Goal: Task Accomplishment & Management: Manage account settings

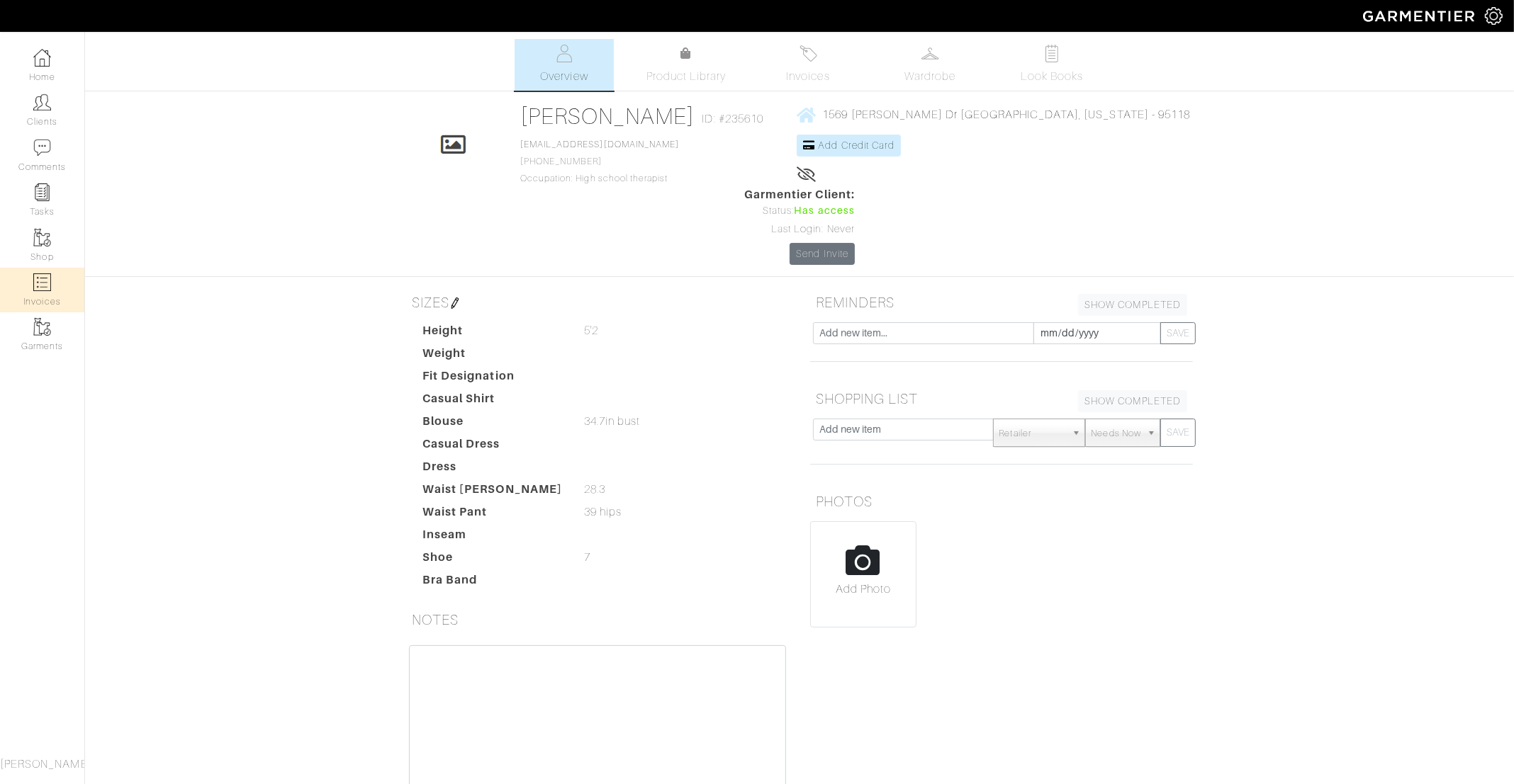
click at [55, 279] on link "Invoices" at bounding box center [42, 290] width 84 height 44
select select
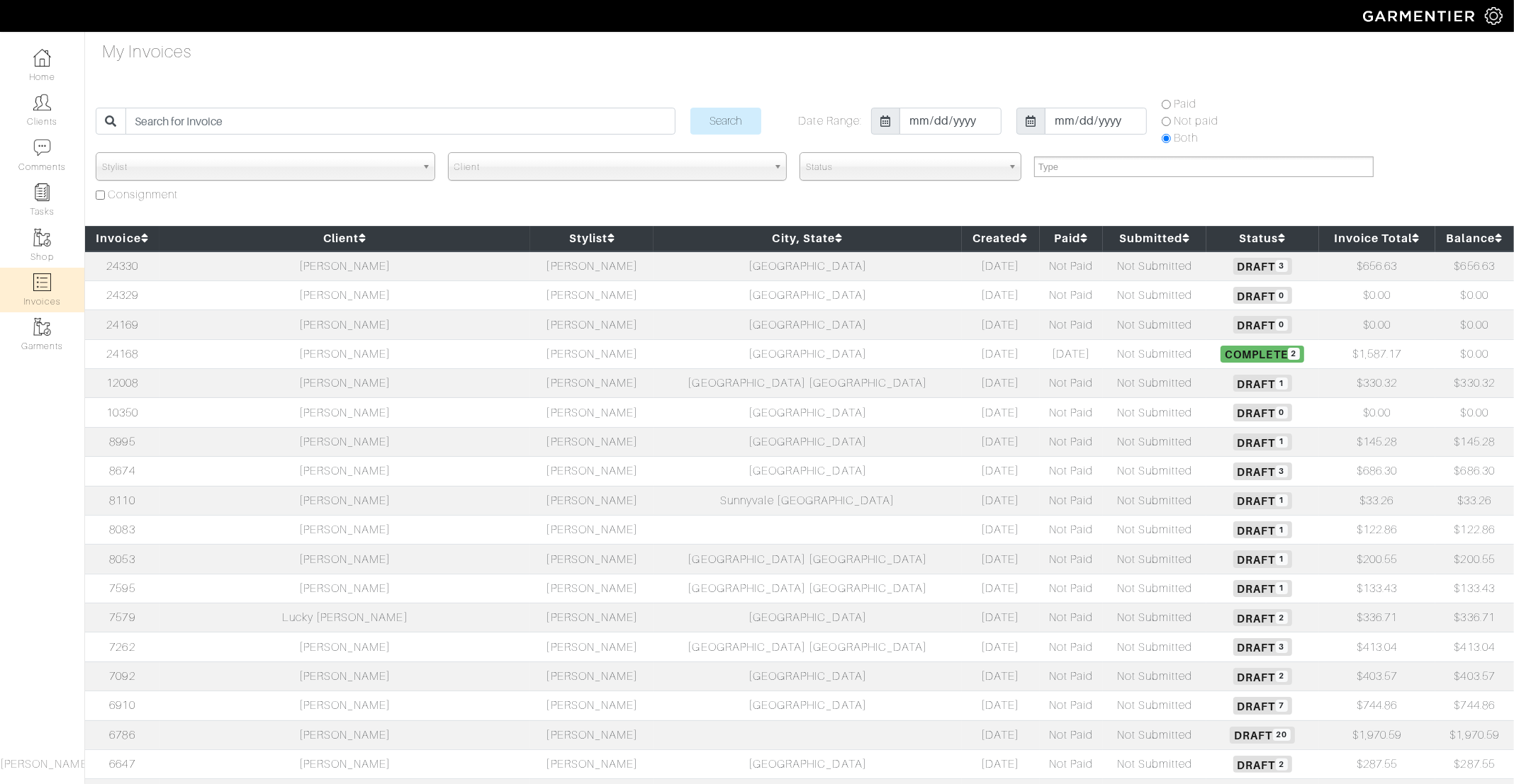
click at [268, 350] on td "[PERSON_NAME]" at bounding box center [344, 354] width 371 height 29
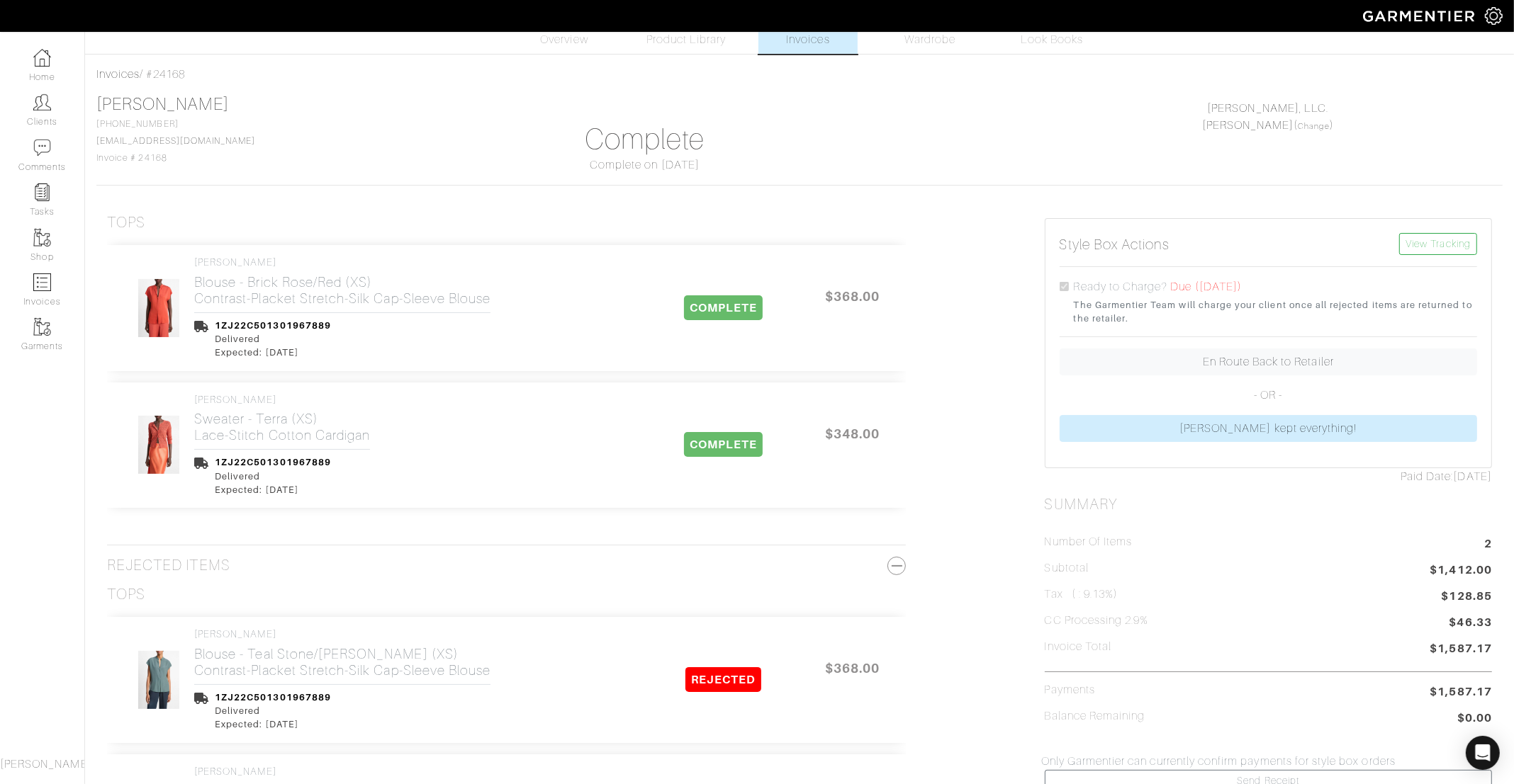
scroll to position [65, 0]
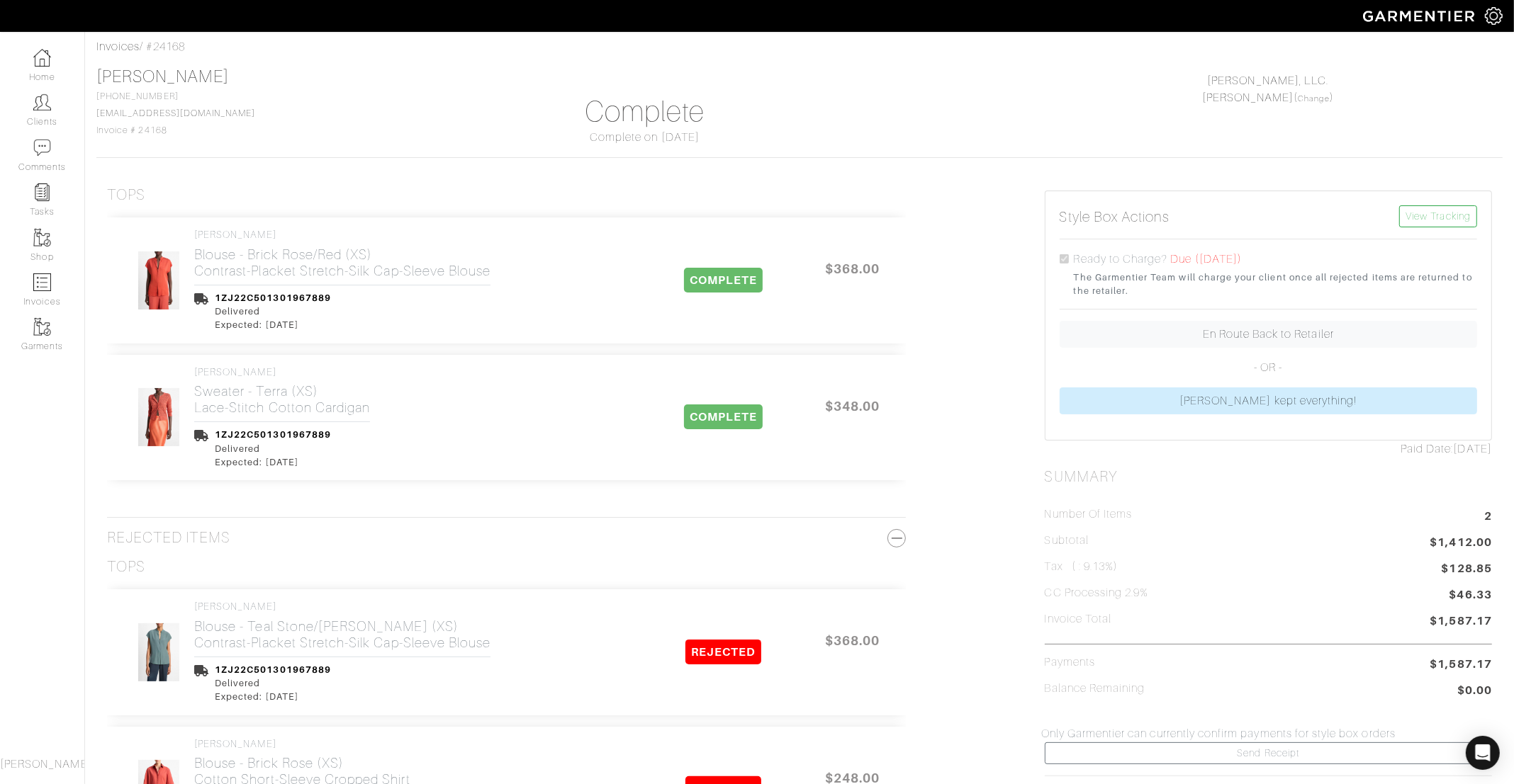
click at [1223, 259] on span "Due ([DATE])" at bounding box center [1206, 259] width 72 height 13
click at [1242, 331] on link "En Route Back to Retailer" at bounding box center [1268, 333] width 418 height 27
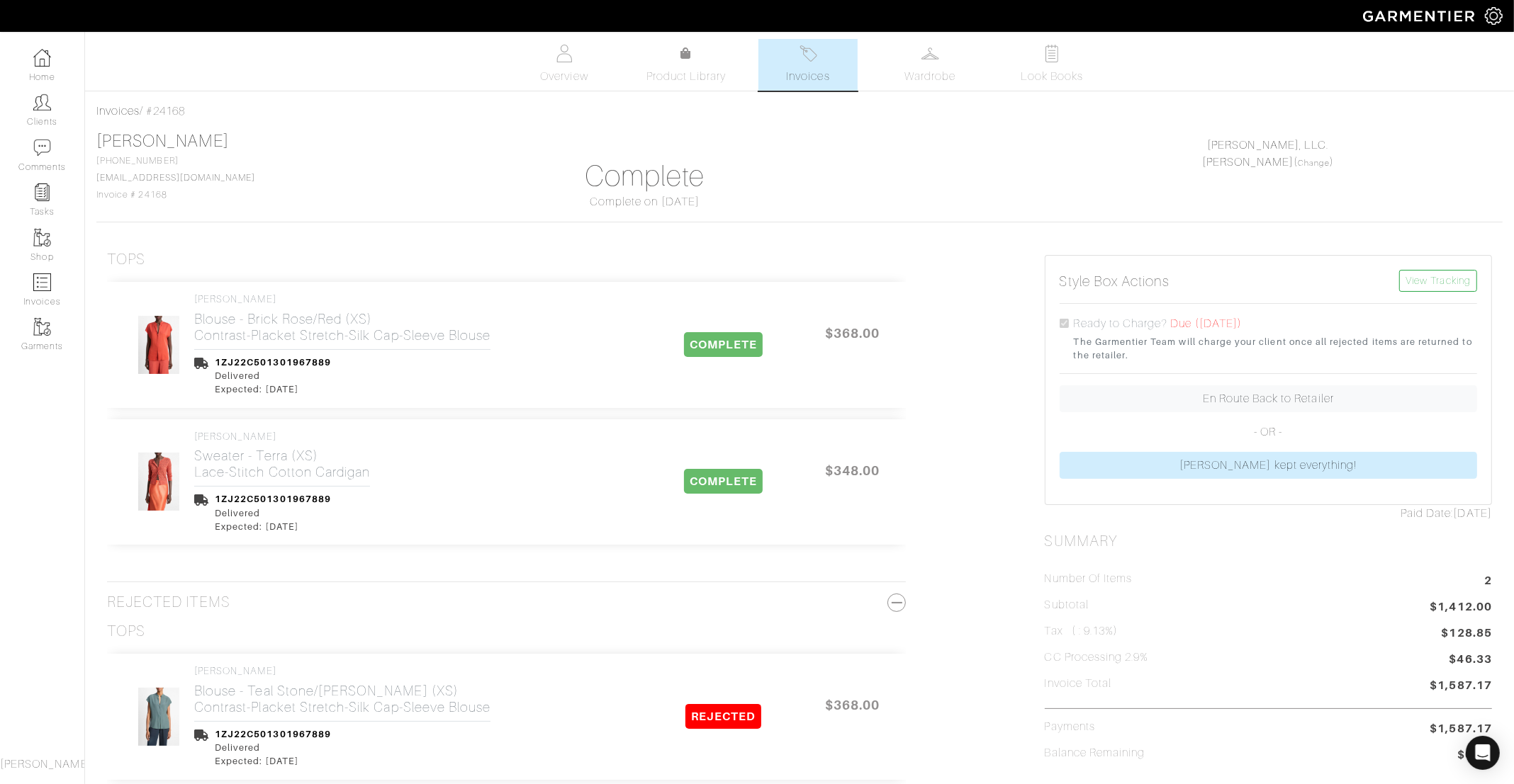
click at [1214, 258] on div "Style Box Actions View Tracking Ready to Charge? Due ([DATE]) The Garmentier Te…" at bounding box center [1268, 380] width 446 height 249
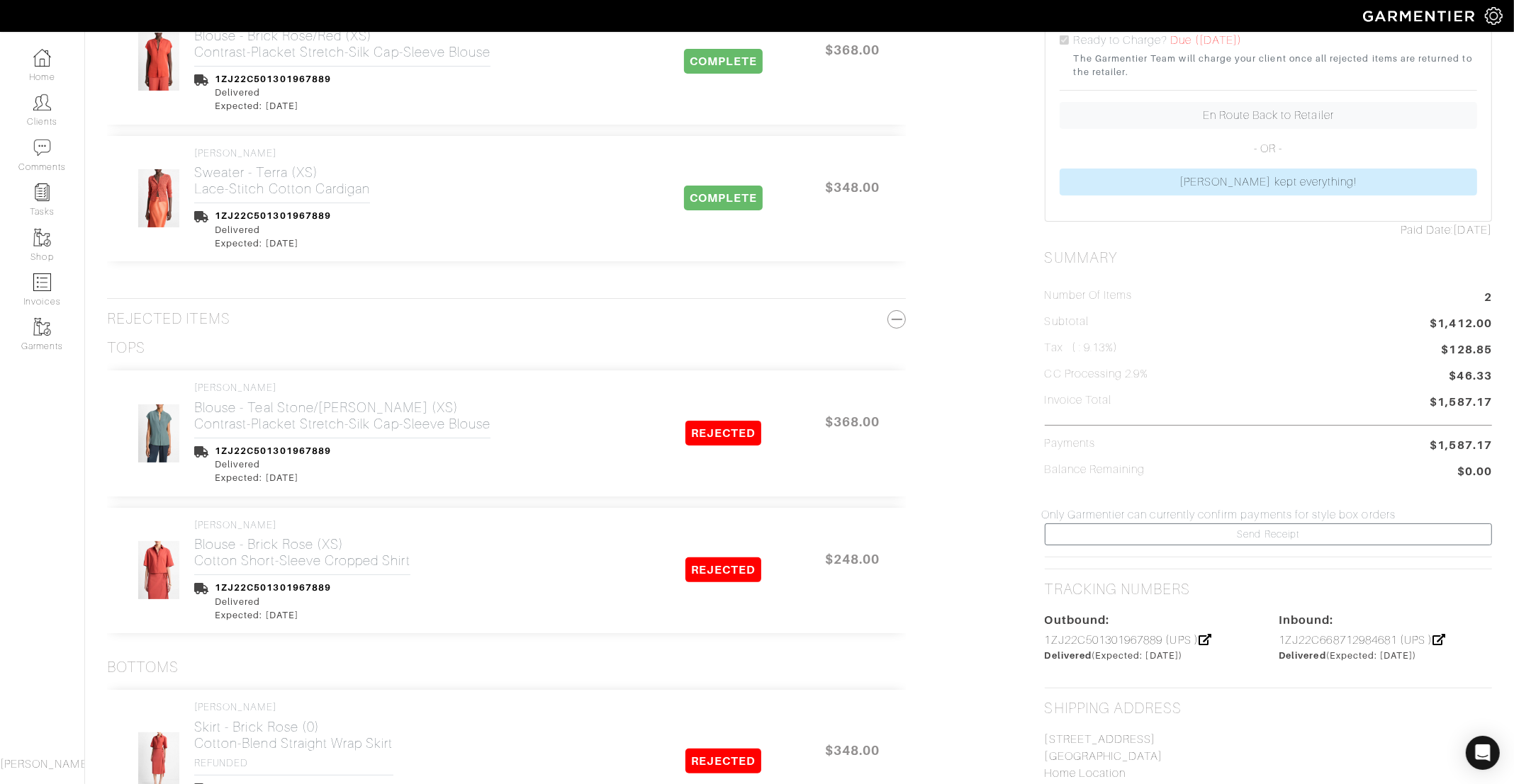
scroll to position [560, 0]
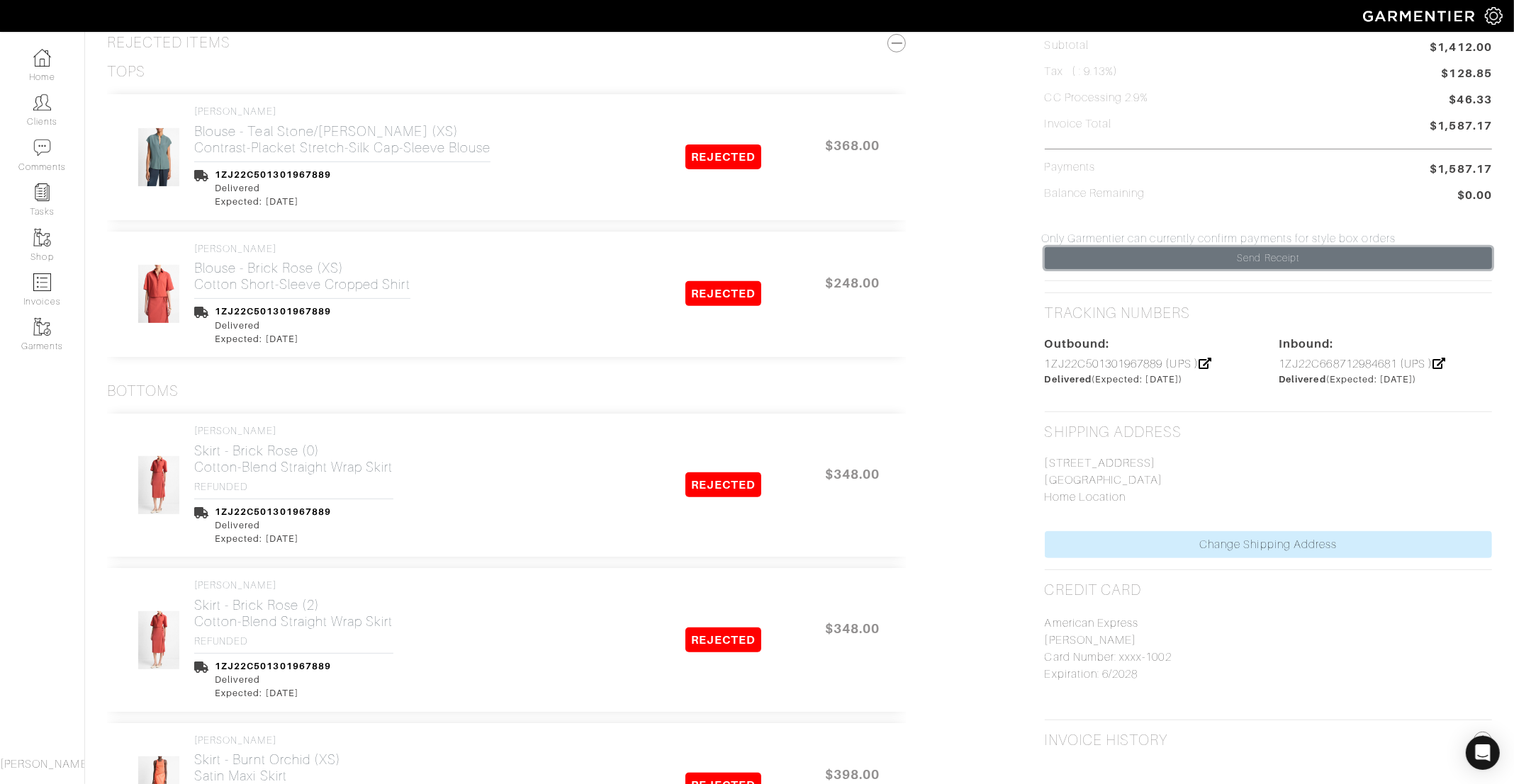
click at [1243, 258] on link "Send Receipt" at bounding box center [1268, 258] width 448 height 22
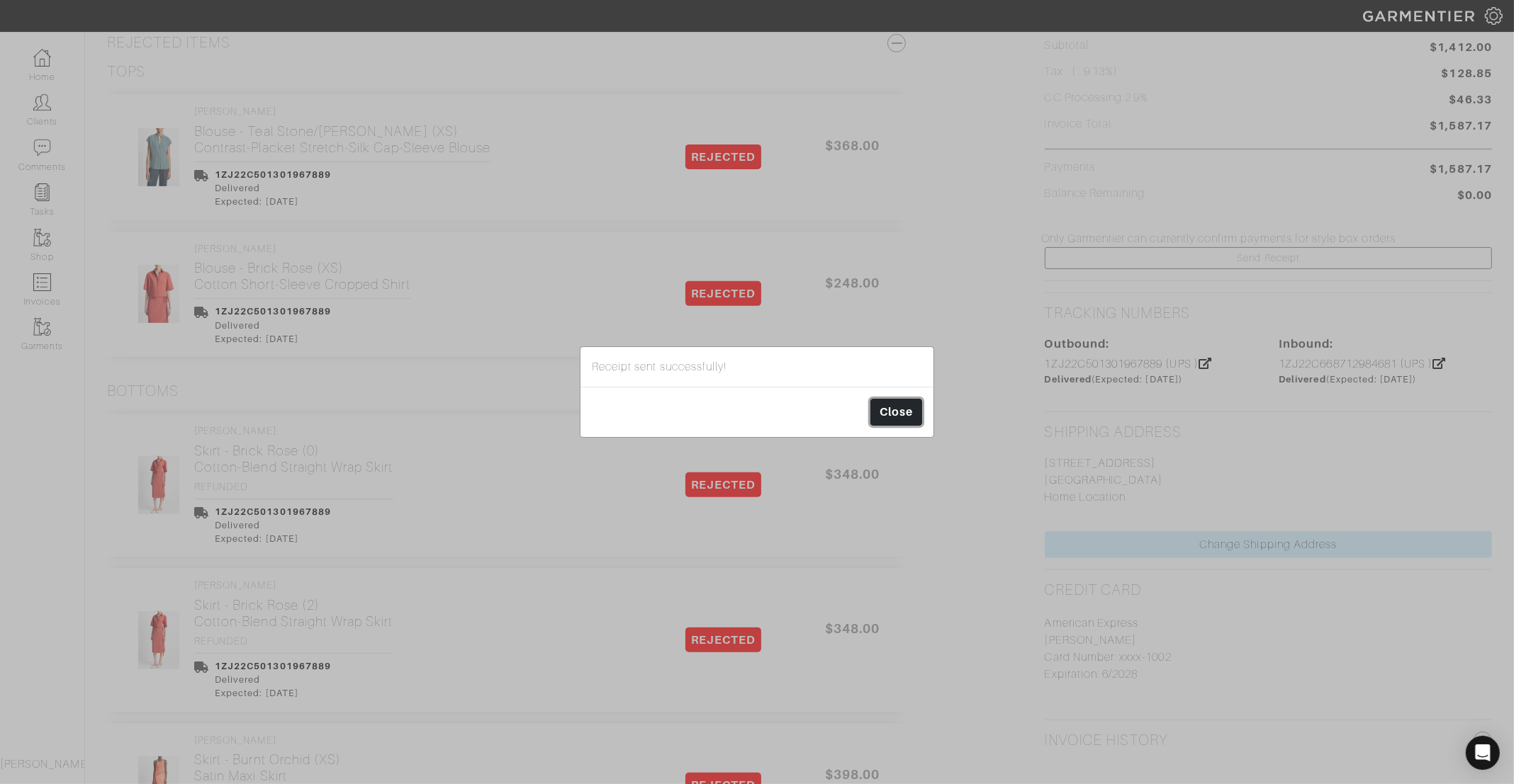
click at [908, 406] on link "Close" at bounding box center [896, 412] width 52 height 27
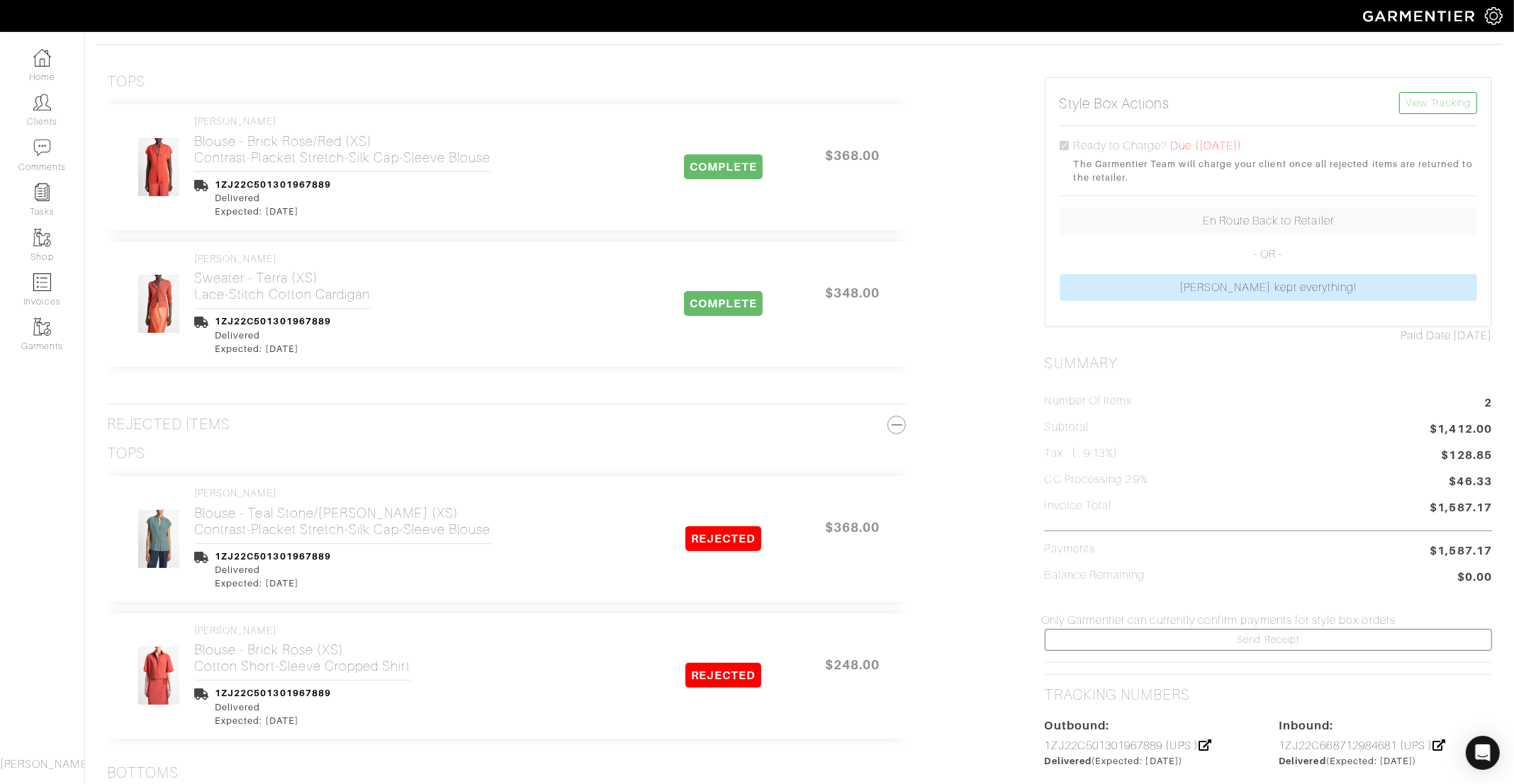
scroll to position [182, 0]
